Goal: Task Accomplishment & Management: Use online tool/utility

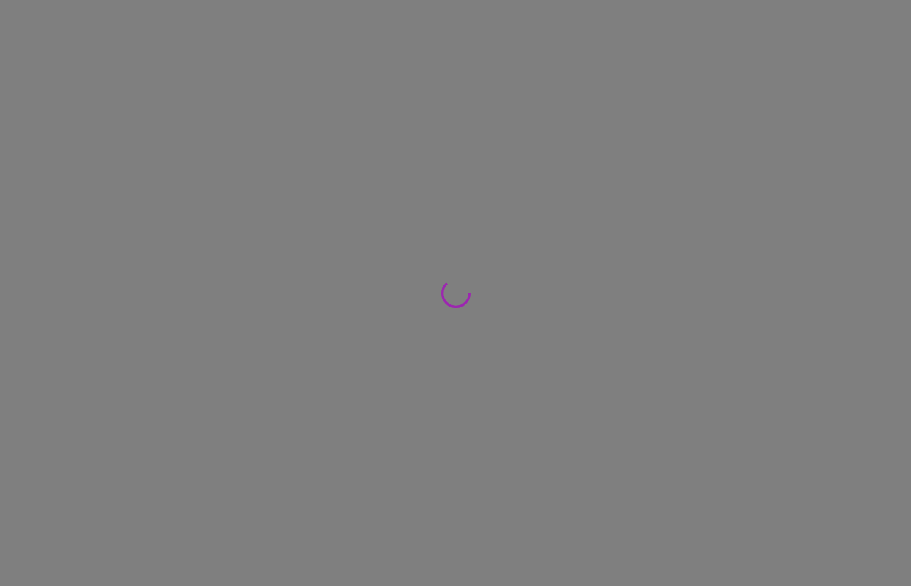
scroll to position [32, 7]
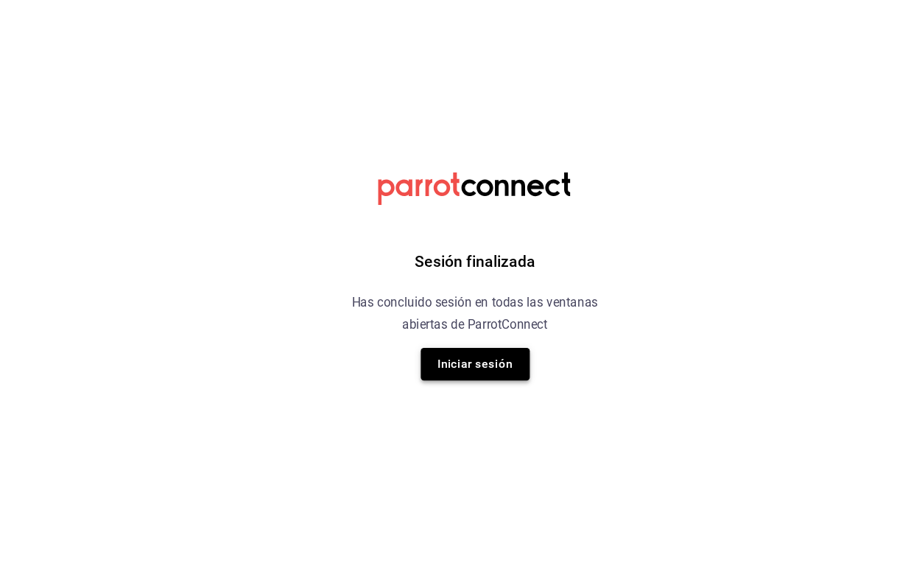
click at [442, 360] on button "Iniciar sesión" at bounding box center [455, 375] width 103 height 31
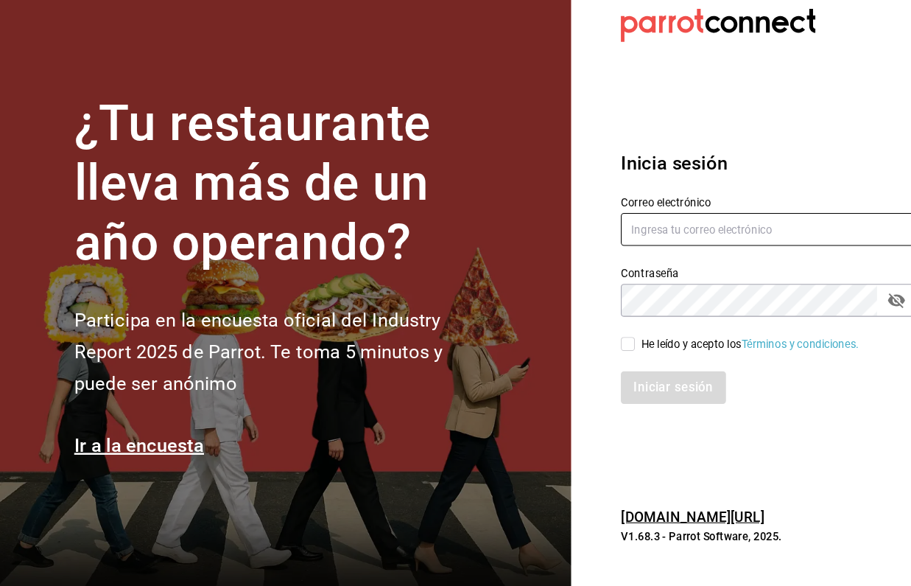
type input "[EMAIL_ADDRESS][DOMAIN_NAME]"
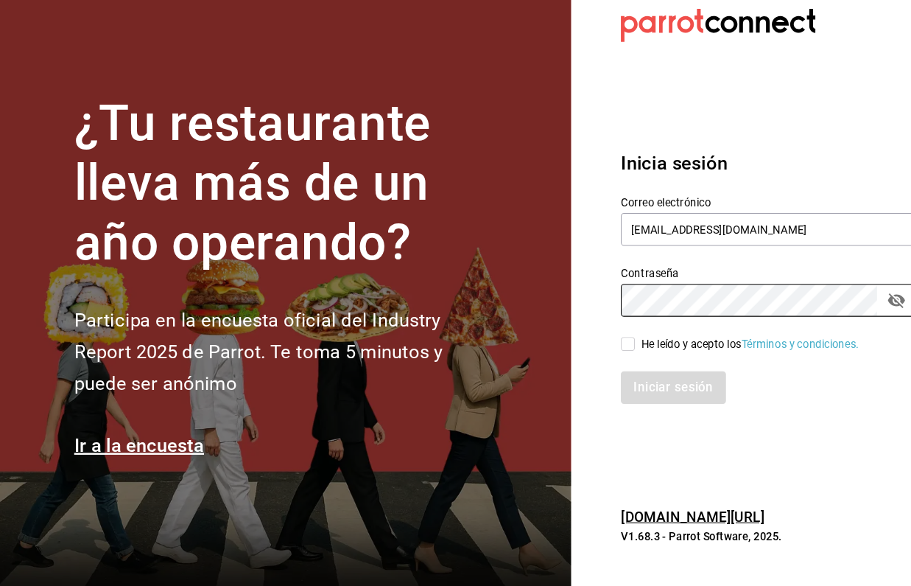
click at [599, 350] on input "He leído y acepto los Términos y condiciones." at bounding box center [600, 356] width 13 height 13
checkbox input "true"
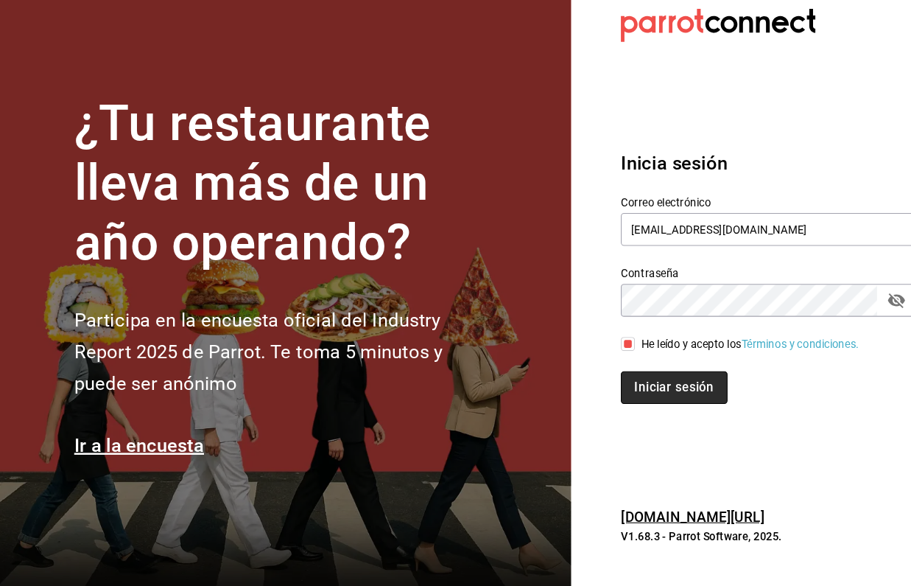
click at [634, 382] on button "Iniciar sesión" at bounding box center [644, 397] width 100 height 31
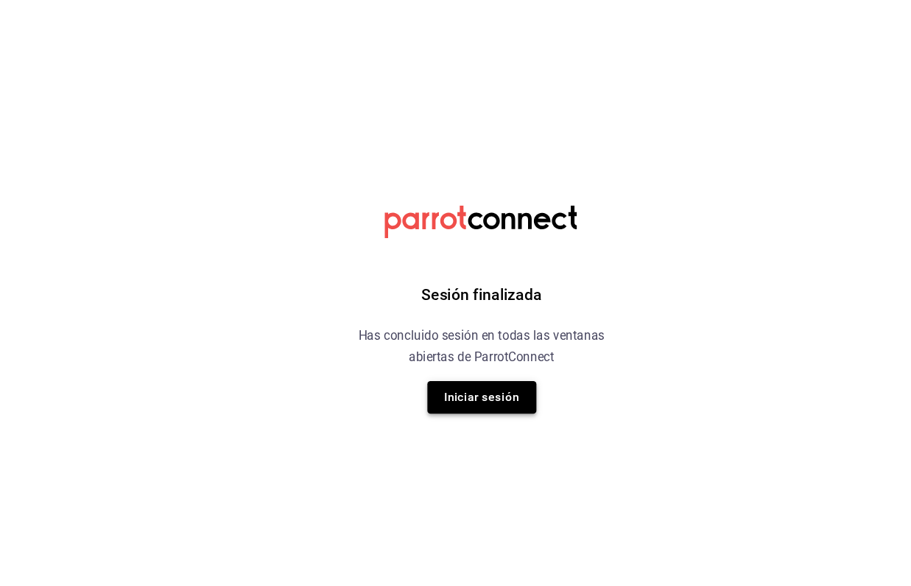
click at [482, 373] on button "Iniciar sesión" at bounding box center [455, 375] width 103 height 31
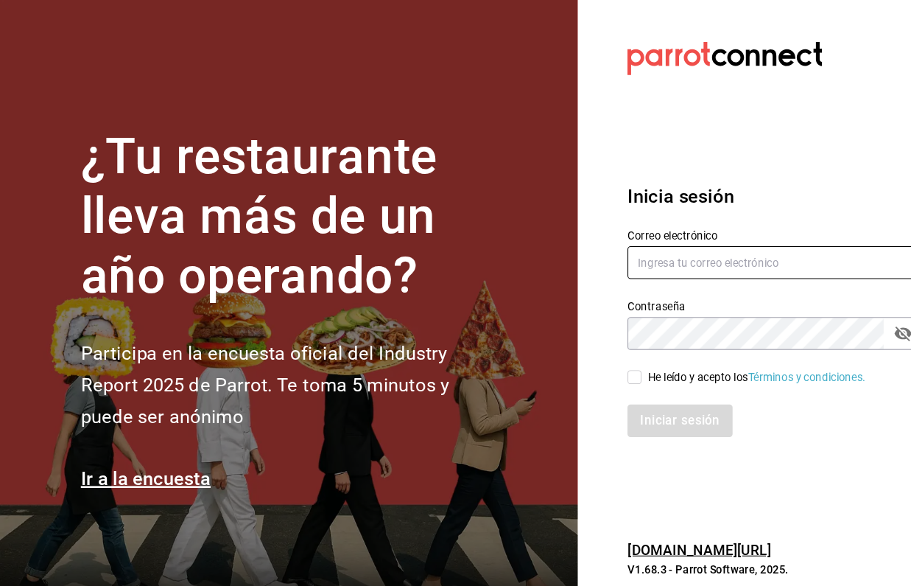
type input "[EMAIL_ADDRESS][DOMAIN_NAME]"
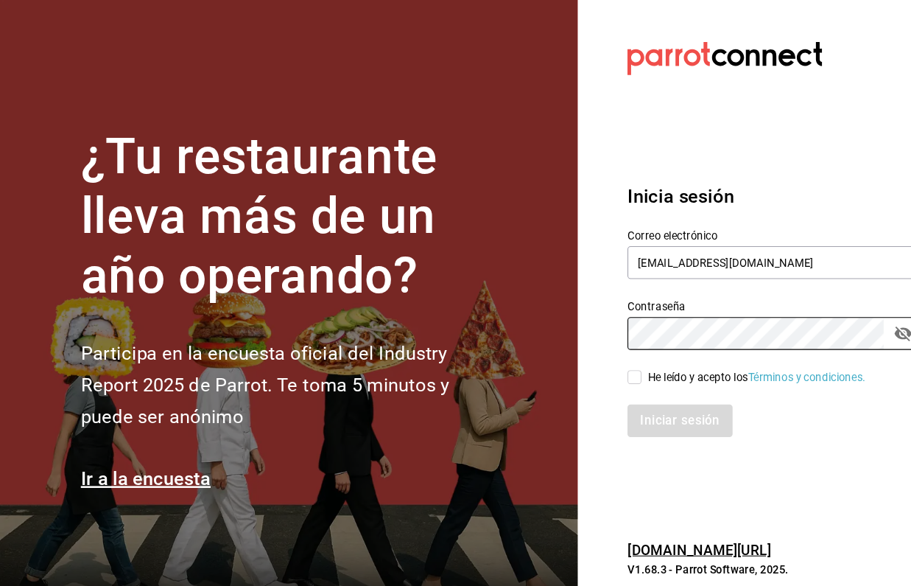
click at [599, 359] on input "He leído y acepto los Términos y condiciones." at bounding box center [600, 356] width 13 height 13
checkbox input "true"
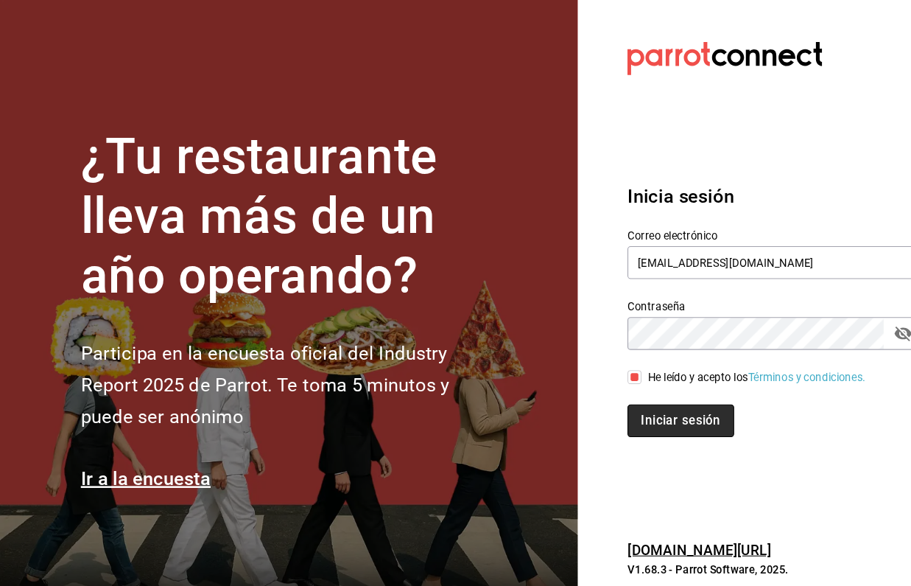
click at [632, 399] on button "Iniciar sesión" at bounding box center [644, 397] width 100 height 31
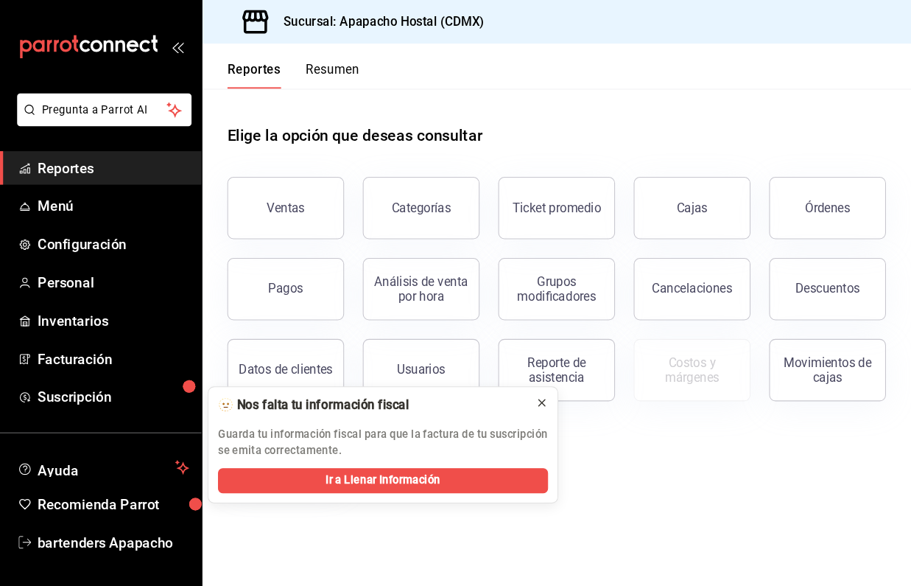
click at [507, 382] on icon at bounding box center [513, 381] width 12 height 12
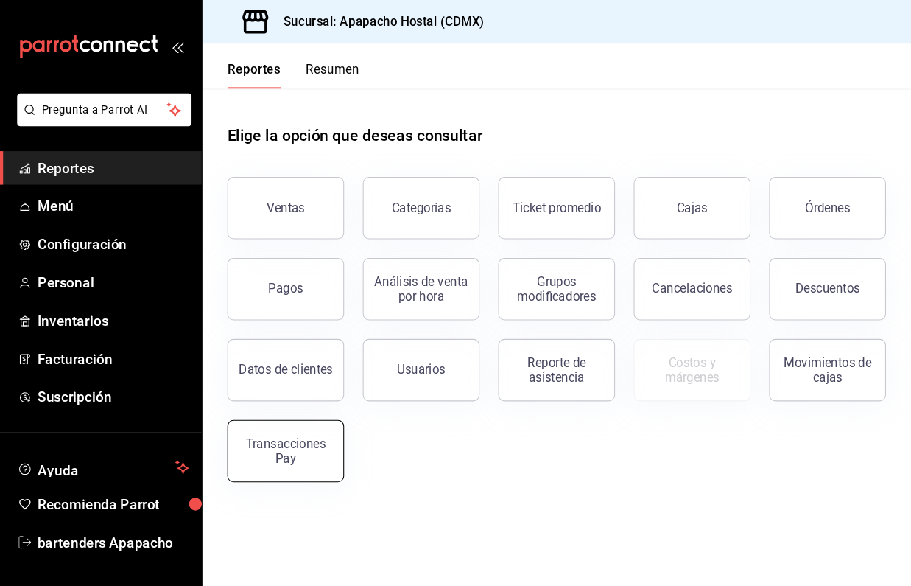
click at [265, 434] on div "Transacciones Pay" at bounding box center [270, 426] width 91 height 28
click at [265, 434] on html "Pregunta a Parrot AI Reportes Menú Configuración Personal Inventarios Facturaci…" at bounding box center [455, 293] width 911 height 586
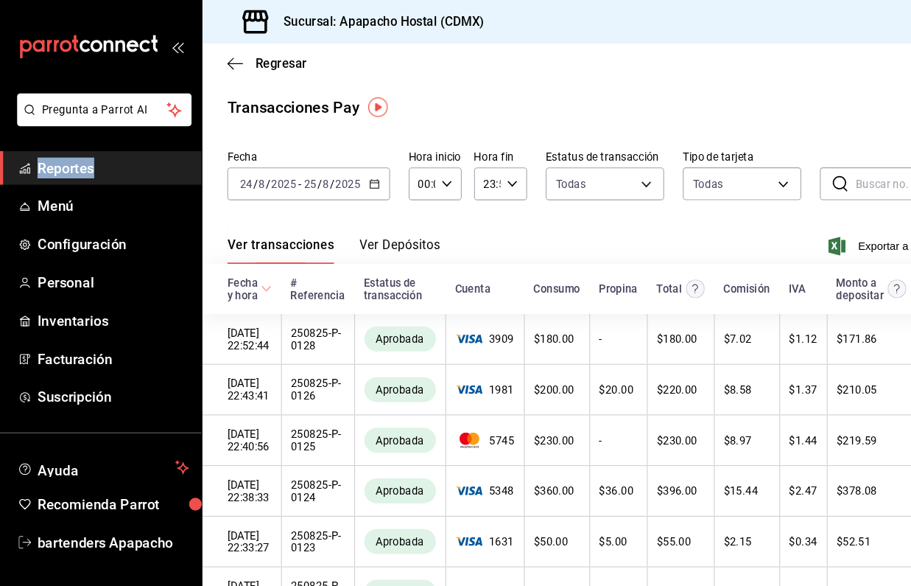
click at [356, 172] on icon "button" at bounding box center [354, 174] width 10 height 10
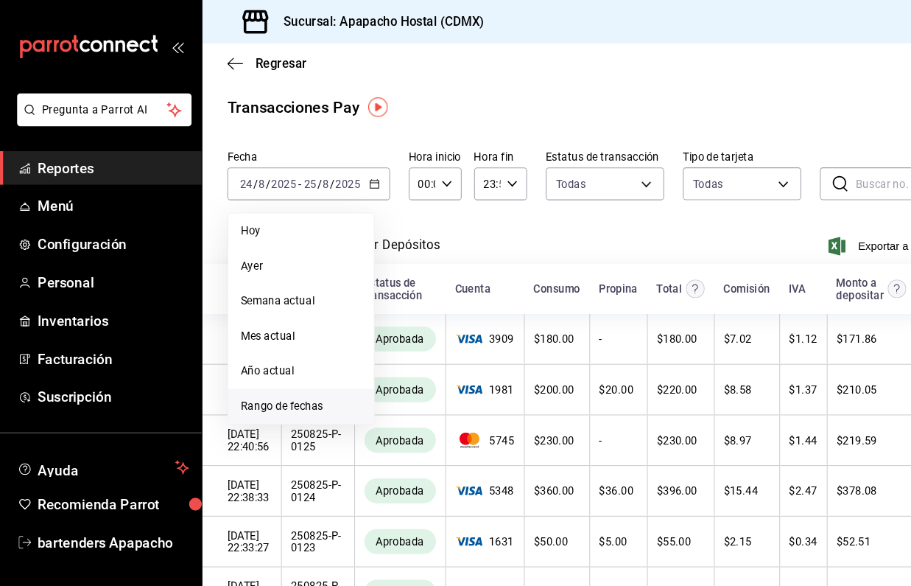
click at [269, 373] on li "Rango de fechas" at bounding box center [285, 384] width 138 height 33
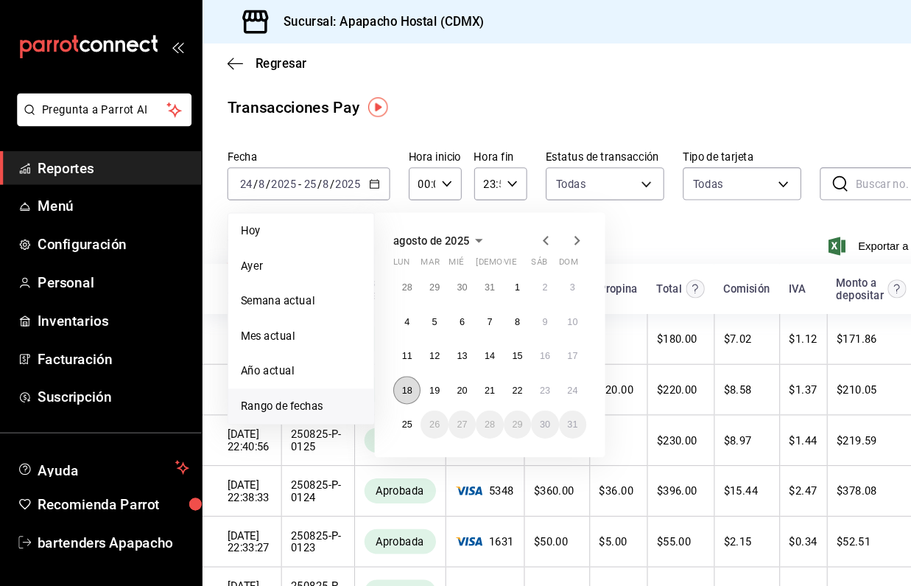
click at [381, 373] on abbr "18" at bounding box center [385, 369] width 10 height 10
click at [539, 370] on abbr "24" at bounding box center [542, 369] width 10 height 10
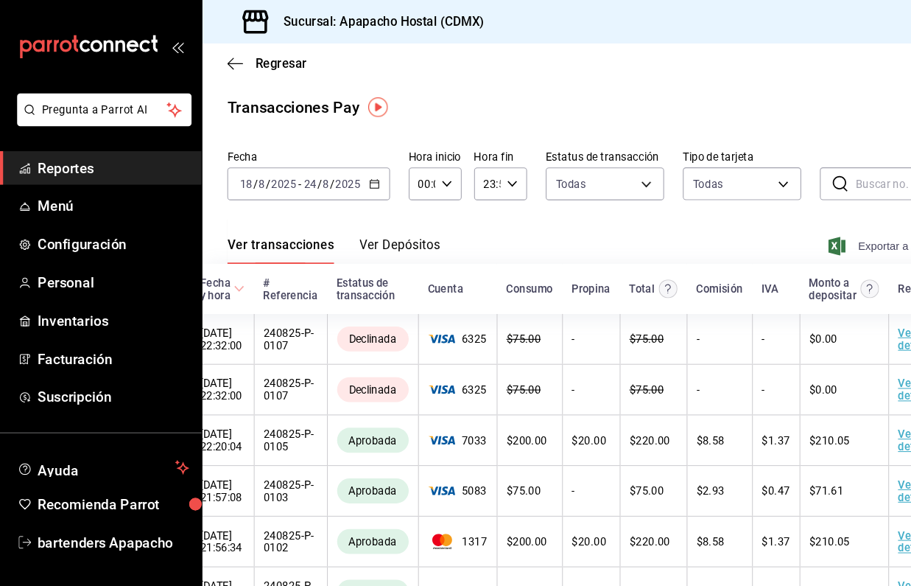
scroll to position [0, 25]
click at [803, 229] on span "Exportar a Excel" at bounding box center [837, 233] width 101 height 18
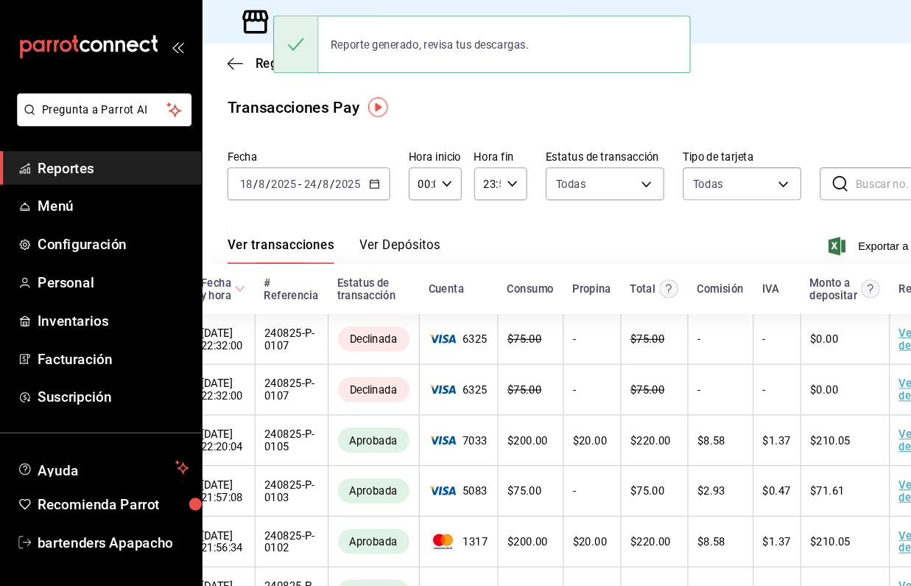
click at [527, 100] on div "Transacciones Pay" at bounding box center [551, 102] width 672 height 22
click at [214, 65] on div "Regresar" at bounding box center [552, 60] width 720 height 38
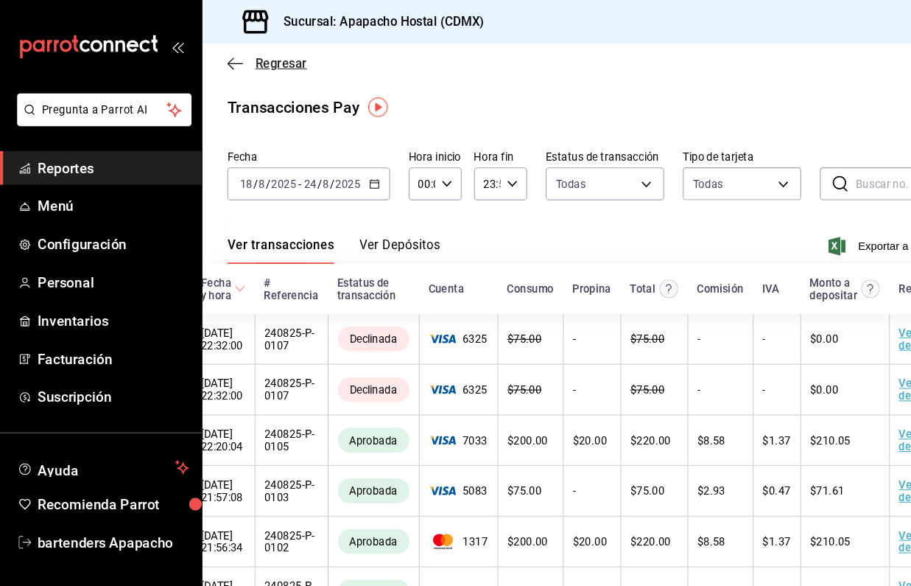
click at [221, 57] on icon "button" at bounding box center [222, 60] width 15 height 13
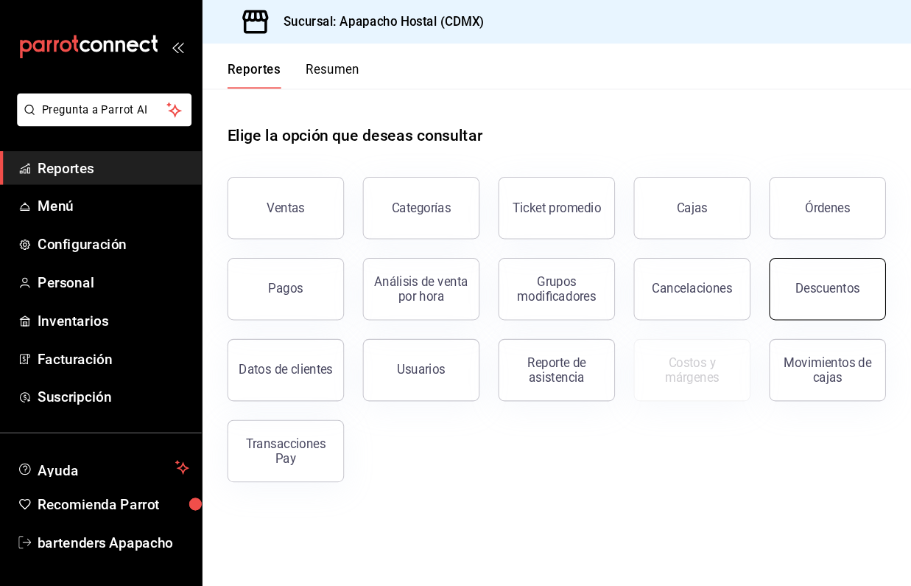
click at [779, 277] on div "Descuentos" at bounding box center [783, 273] width 61 height 14
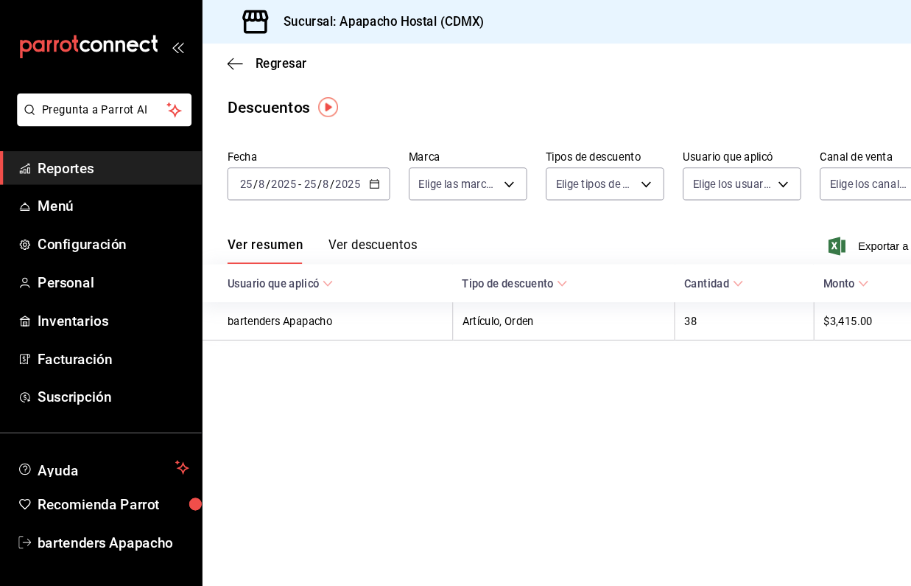
click at [351, 175] on icon "button" at bounding box center [354, 174] width 10 height 10
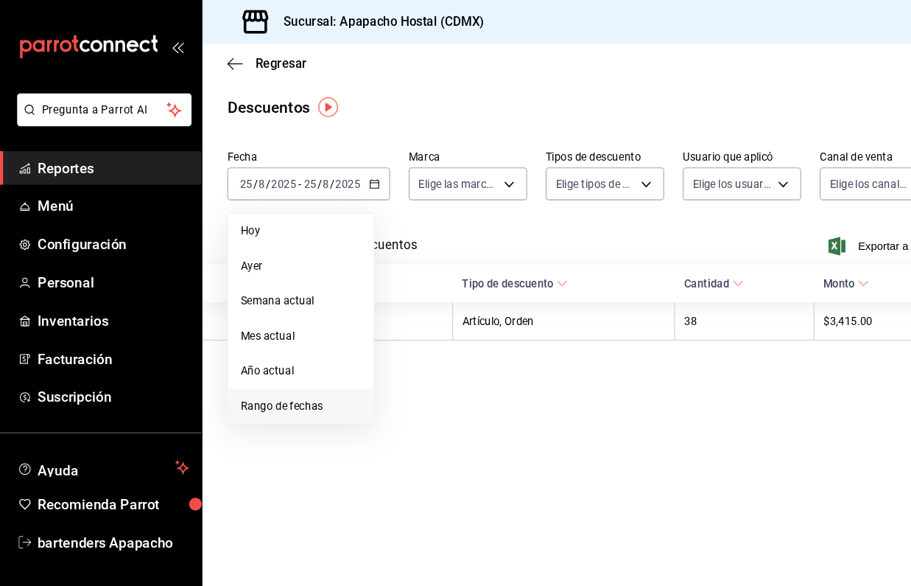
click at [280, 375] on li "Rango de fechas" at bounding box center [285, 384] width 138 height 33
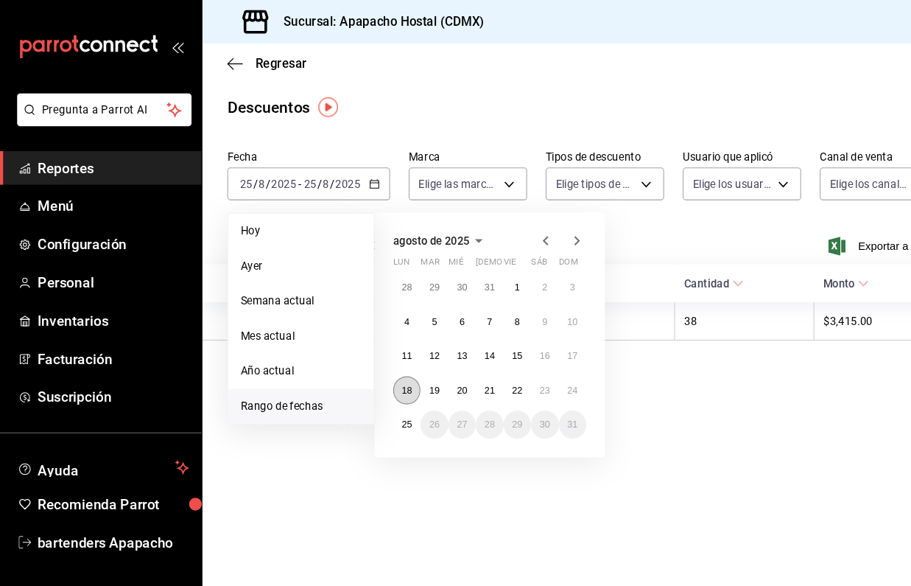
click at [382, 365] on abbr "18" at bounding box center [385, 369] width 10 height 10
click at [542, 367] on abbr "24" at bounding box center [542, 369] width 10 height 10
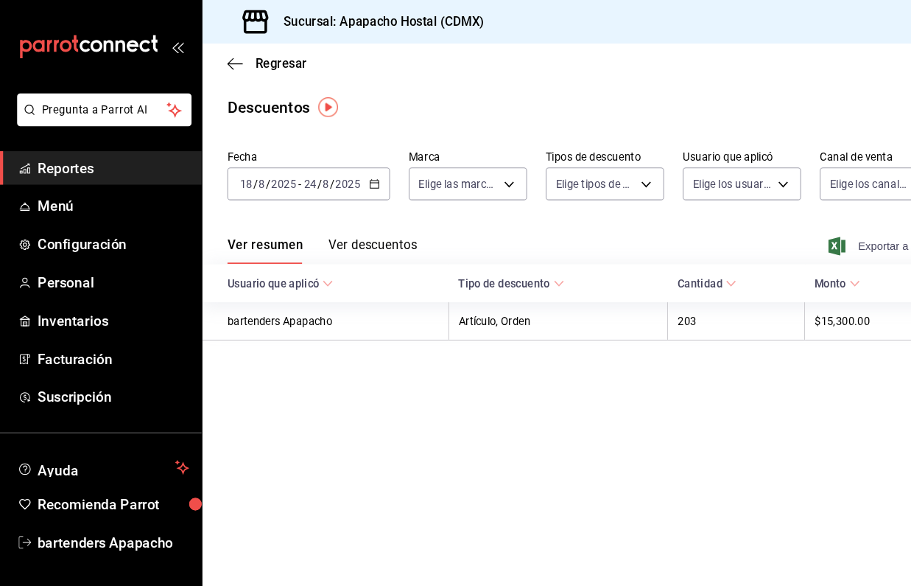
click at [812, 232] on span "Exportar a Excel" at bounding box center [837, 233] width 101 height 18
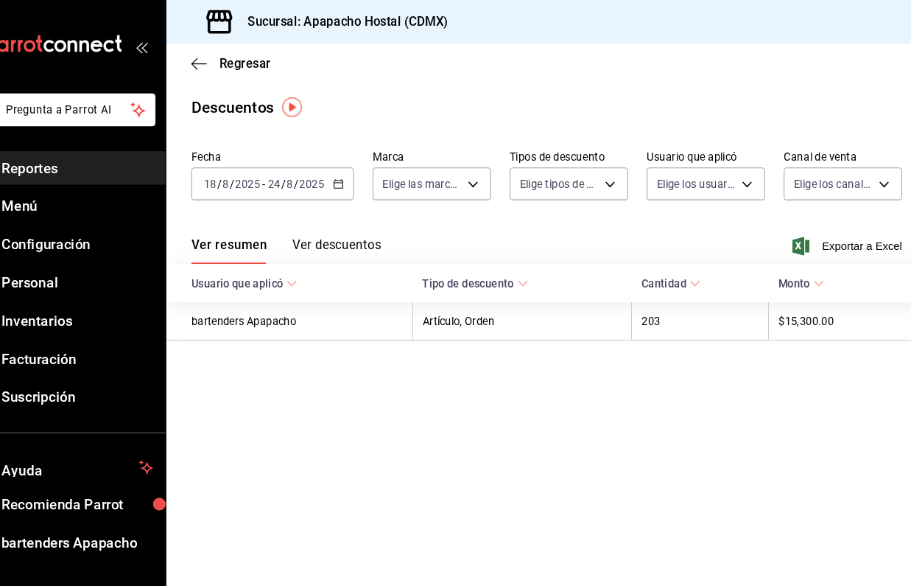
click at [323, 225] on button "Ver descuentos" at bounding box center [353, 237] width 84 height 25
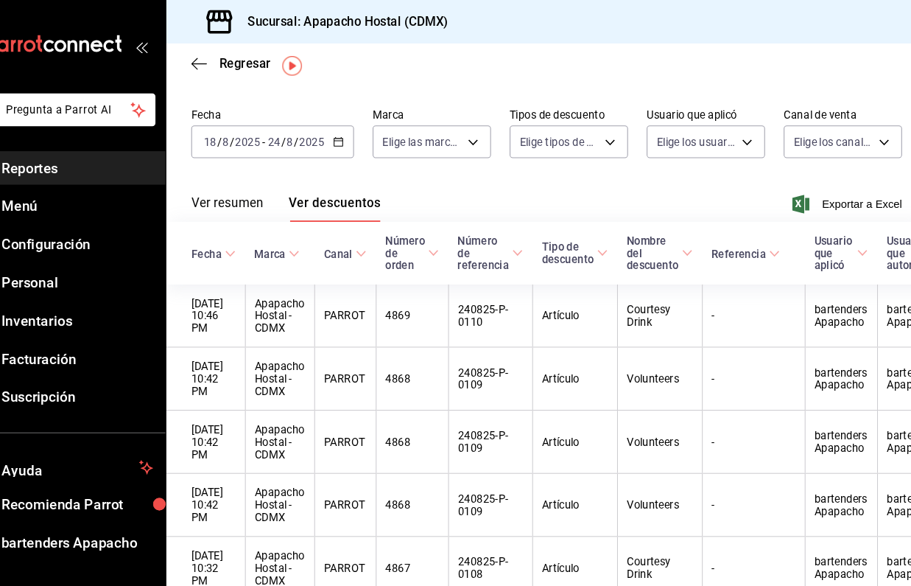
scroll to position [23, 0]
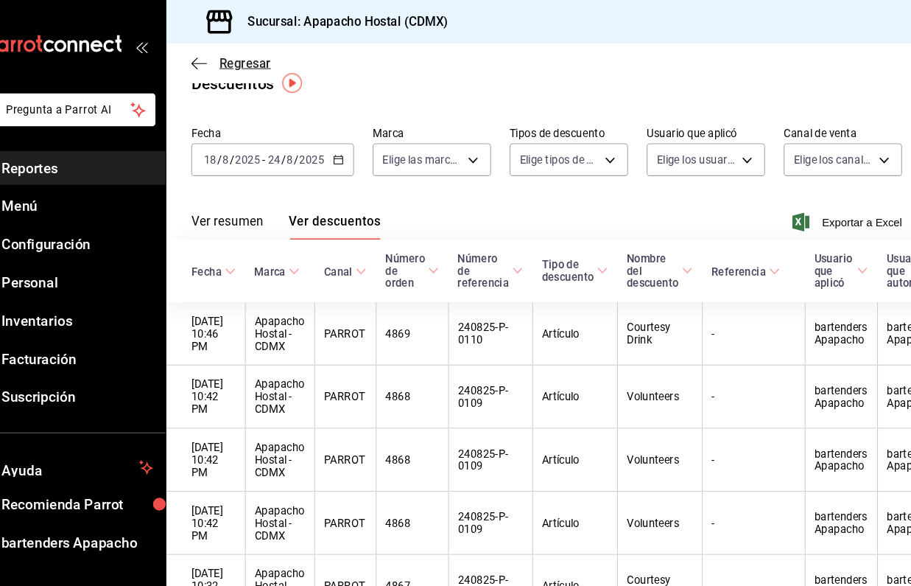
click at [215, 61] on icon "button" at bounding box center [222, 60] width 15 height 13
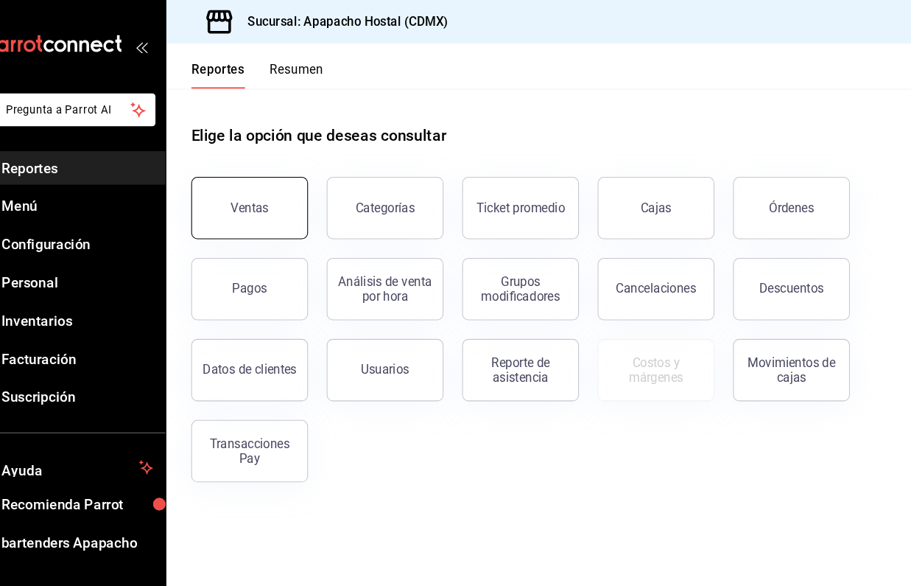
click at [245, 217] on button "Ventas" at bounding box center [270, 196] width 110 height 59
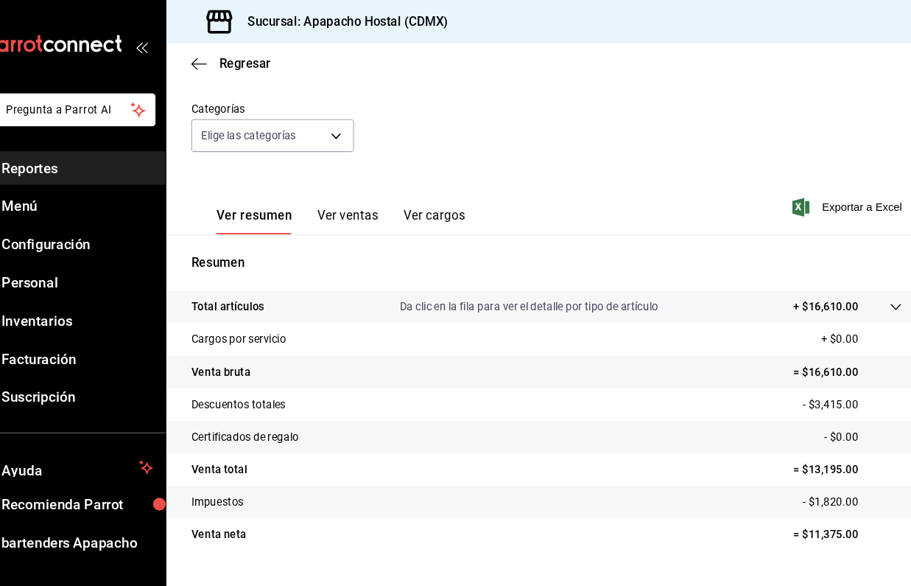
scroll to position [120, 0]
click at [334, 204] on button "Ver ventas" at bounding box center [363, 209] width 58 height 25
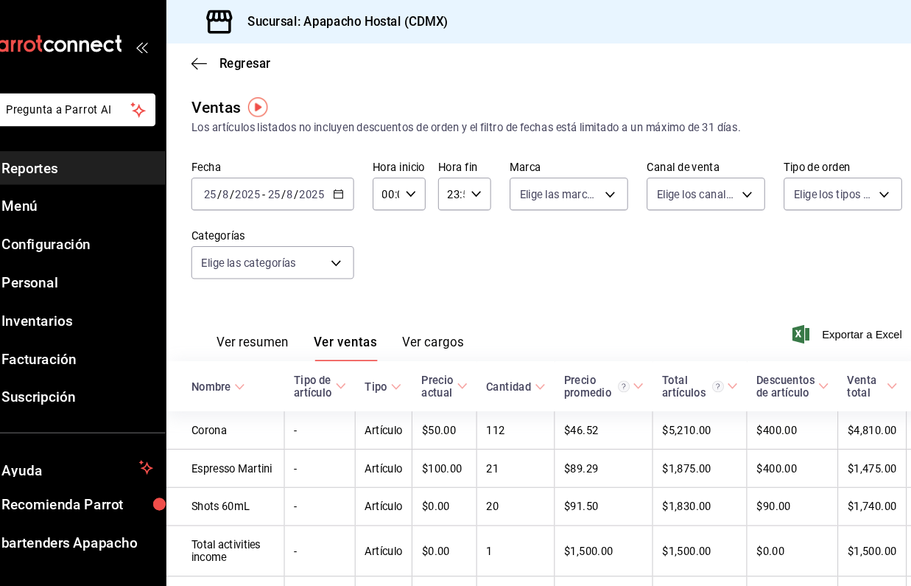
click at [349, 183] on icon "button" at bounding box center [354, 183] width 10 height 10
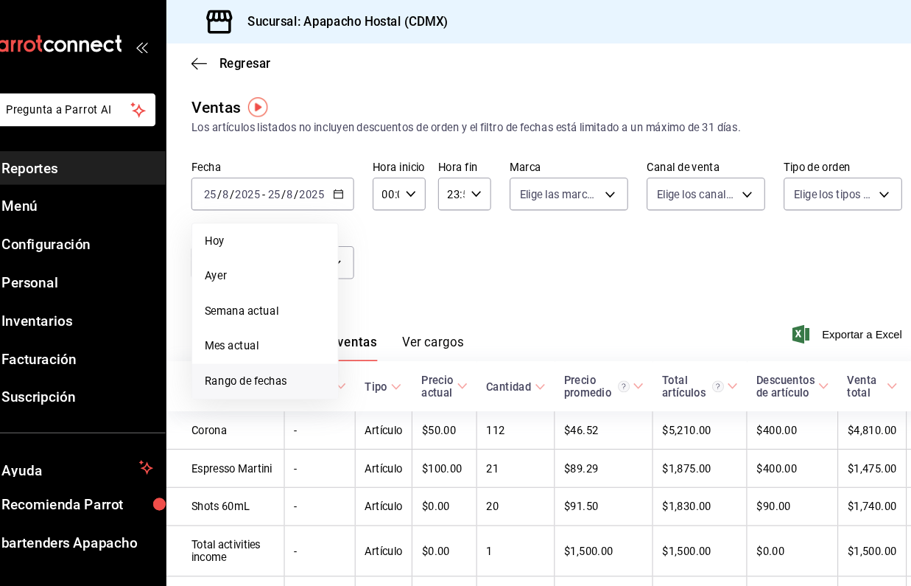
click at [250, 352] on li "Rango de fechas" at bounding box center [285, 360] width 138 height 33
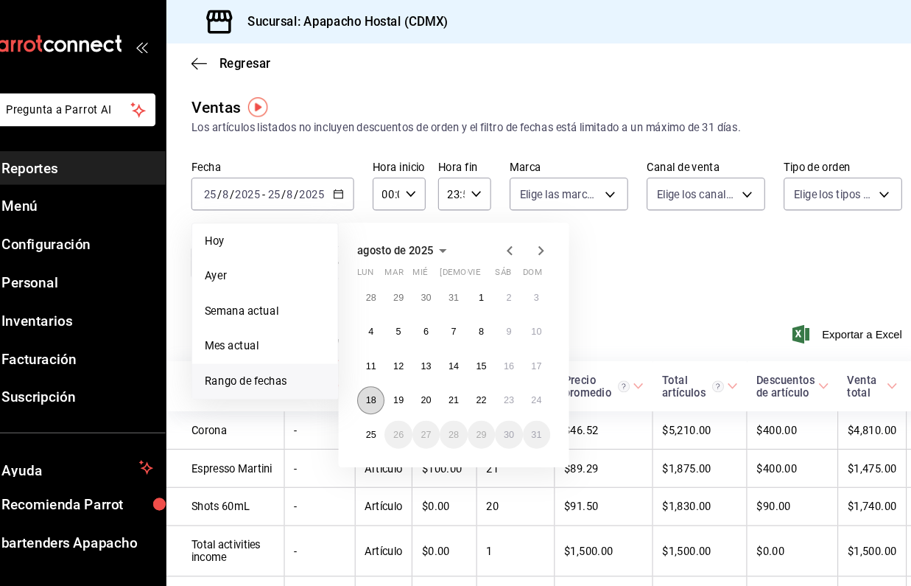
click at [372, 376] on button "18" at bounding box center [385, 378] width 26 height 27
click at [529, 376] on button "24" at bounding box center [542, 378] width 26 height 27
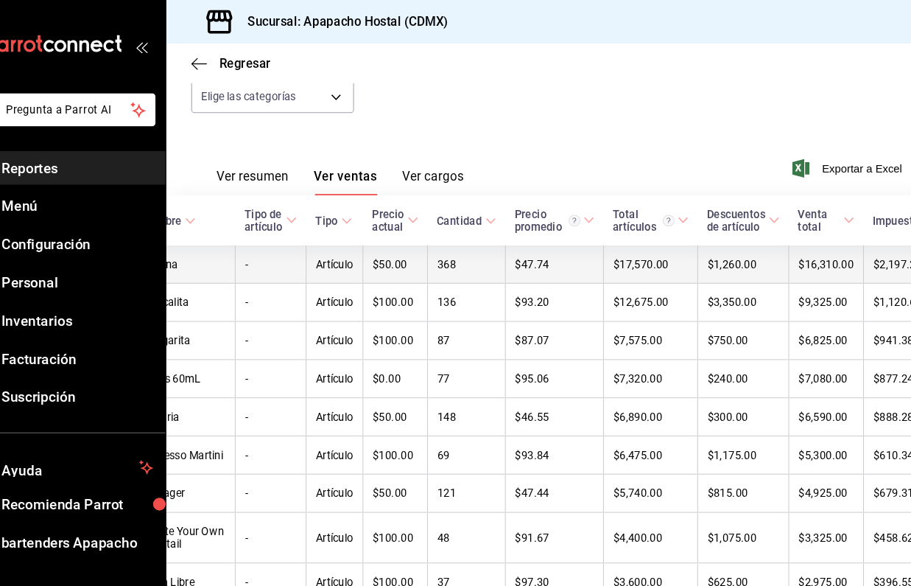
scroll to position [0, 44]
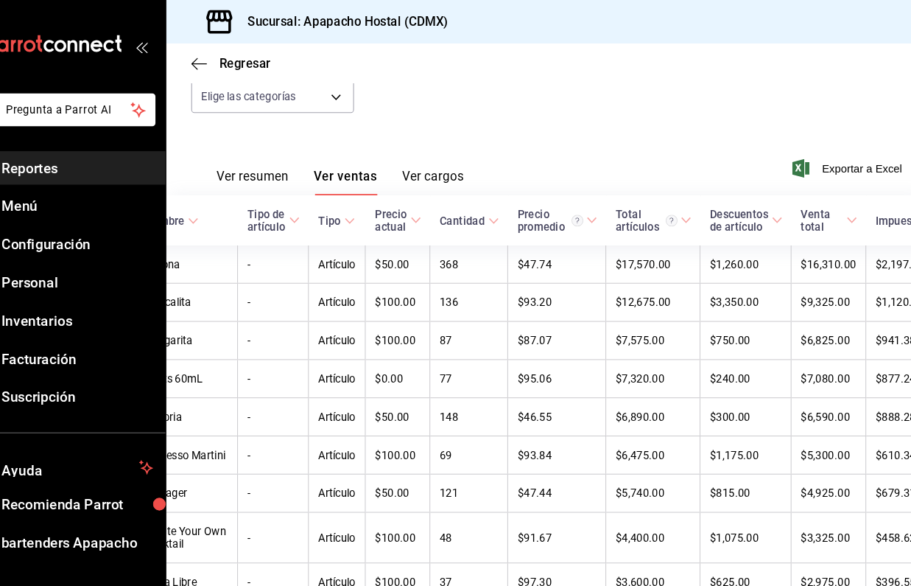
click at [835, 207] on \(Stroke\) at bounding box center [839, 208] width 9 height 5
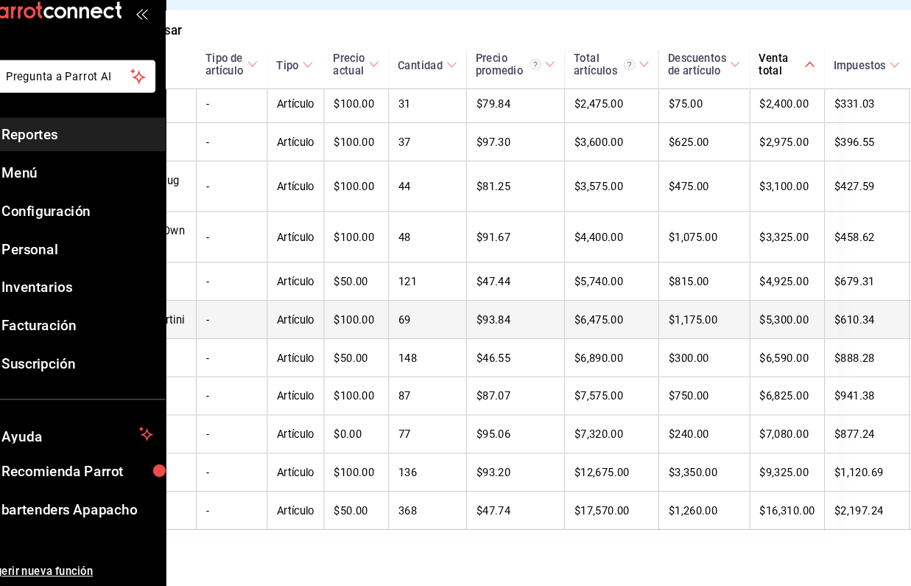
scroll to position [0, 0]
